Goal: Transaction & Acquisition: Purchase product/service

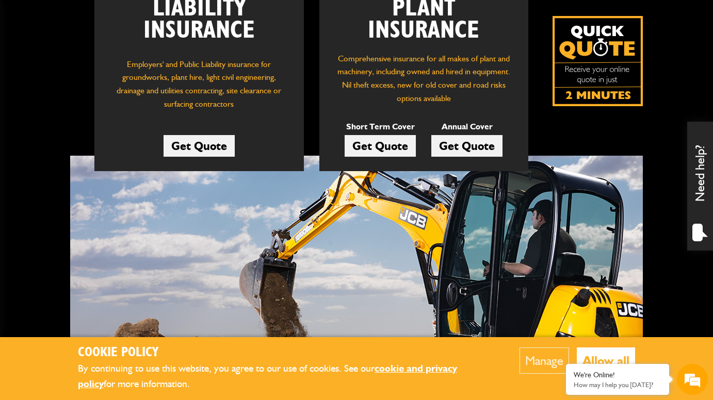
click at [390, 146] on link "Get Quote" at bounding box center [379, 146] width 71 height 22
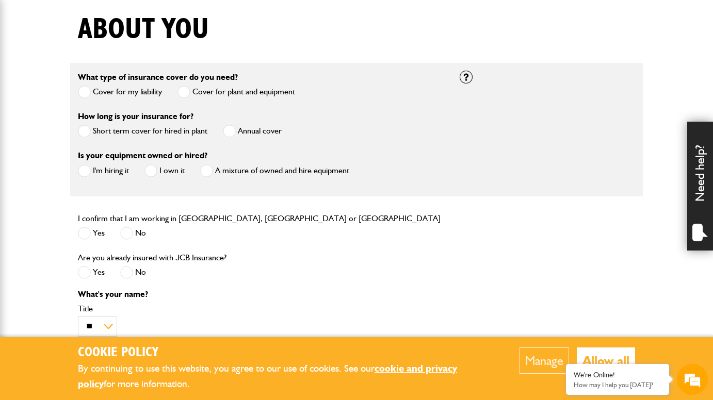
scroll to position [258, 0]
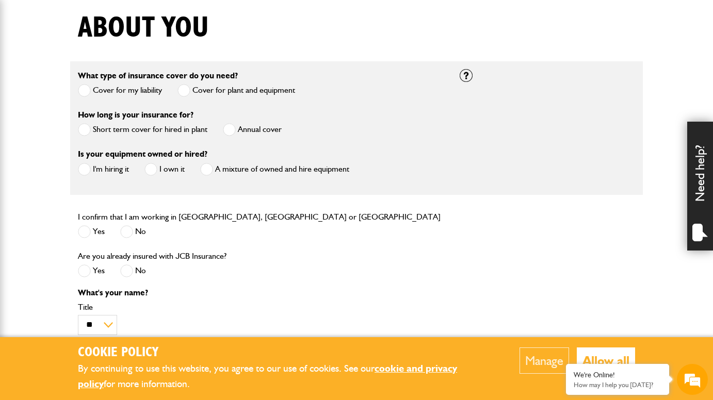
click at [85, 126] on span at bounding box center [84, 129] width 13 height 13
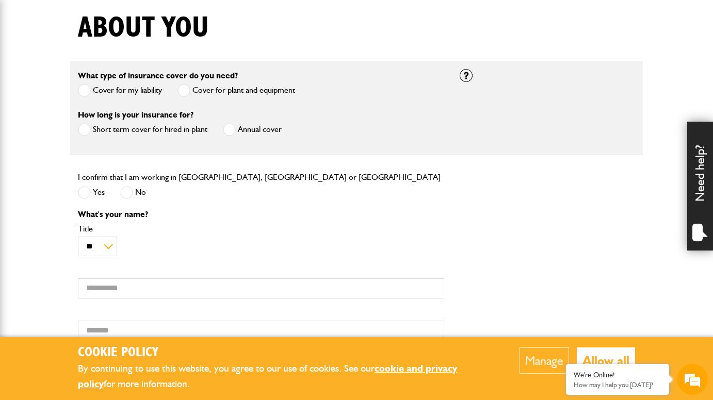
scroll to position [0, 0]
click at [83, 195] on span at bounding box center [84, 192] width 13 height 13
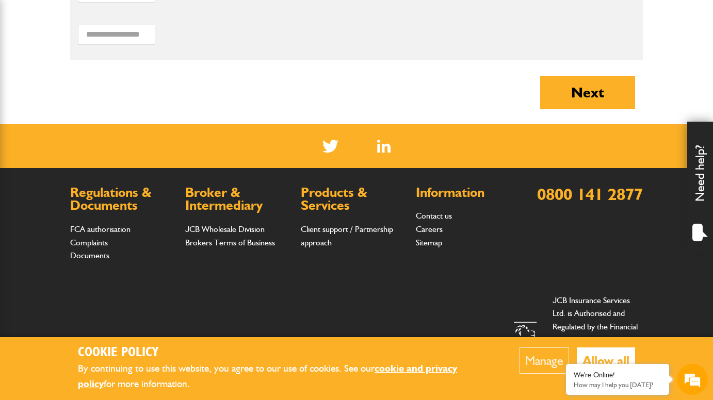
scroll to position [988, 0]
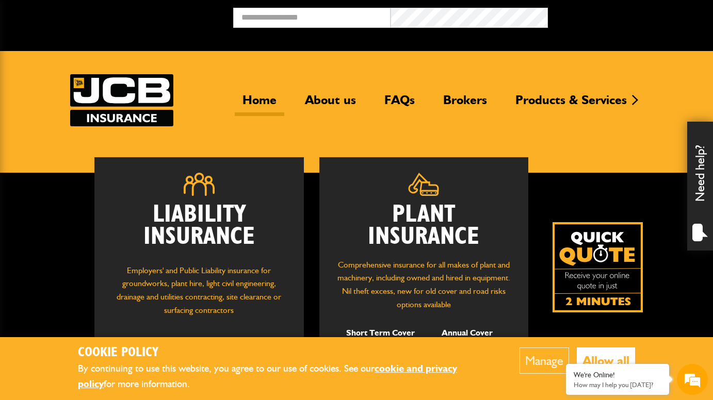
scroll to position [204, 0]
